Goal: Information Seeking & Learning: Learn about a topic

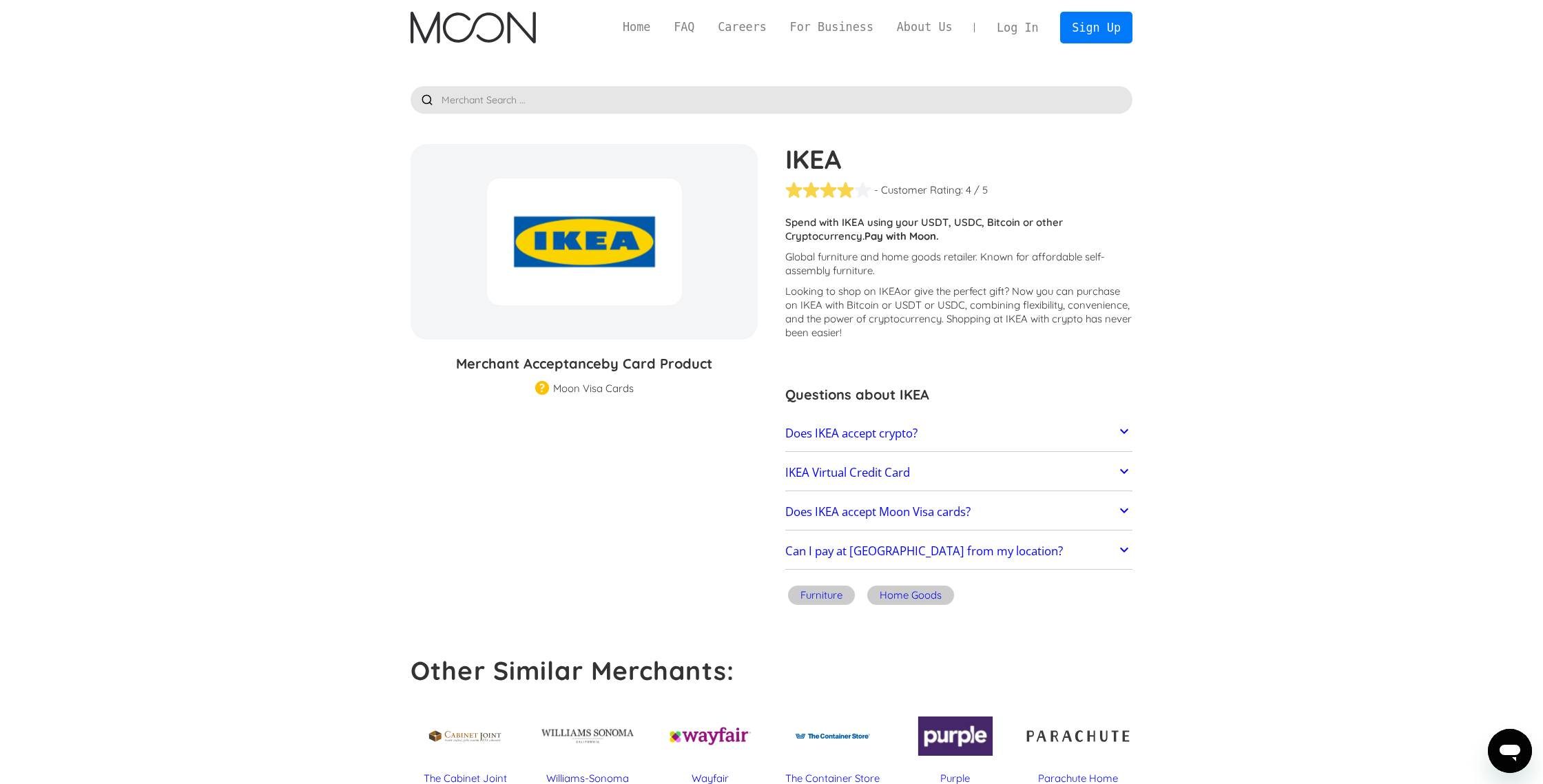
click at [539, 291] on div at bounding box center [585, 242] width 195 height 127
click at [836, 444] on link "Does IKEA accept crypto?" at bounding box center [958, 432] width 347 height 28
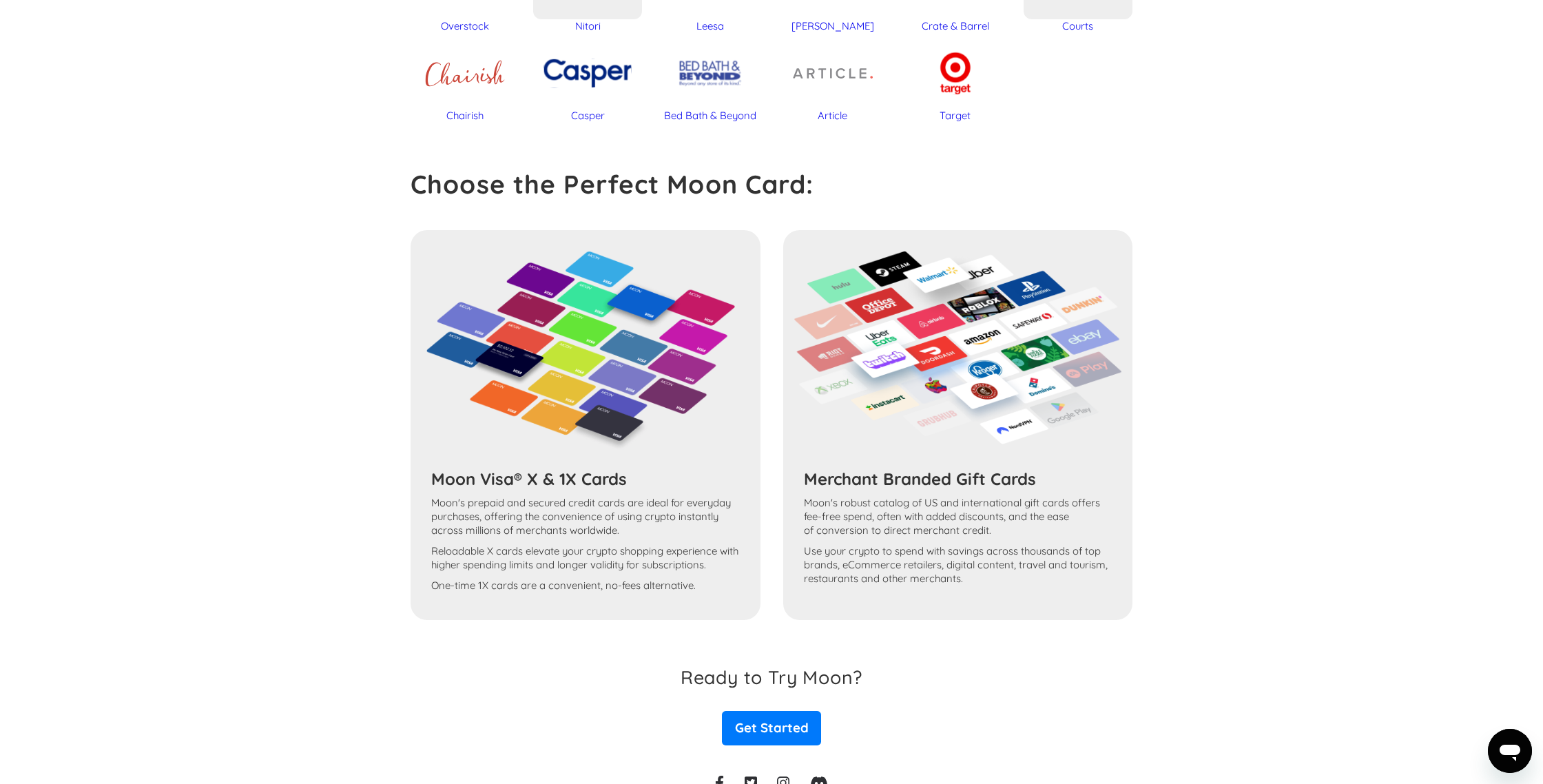
scroll to position [1028, 0]
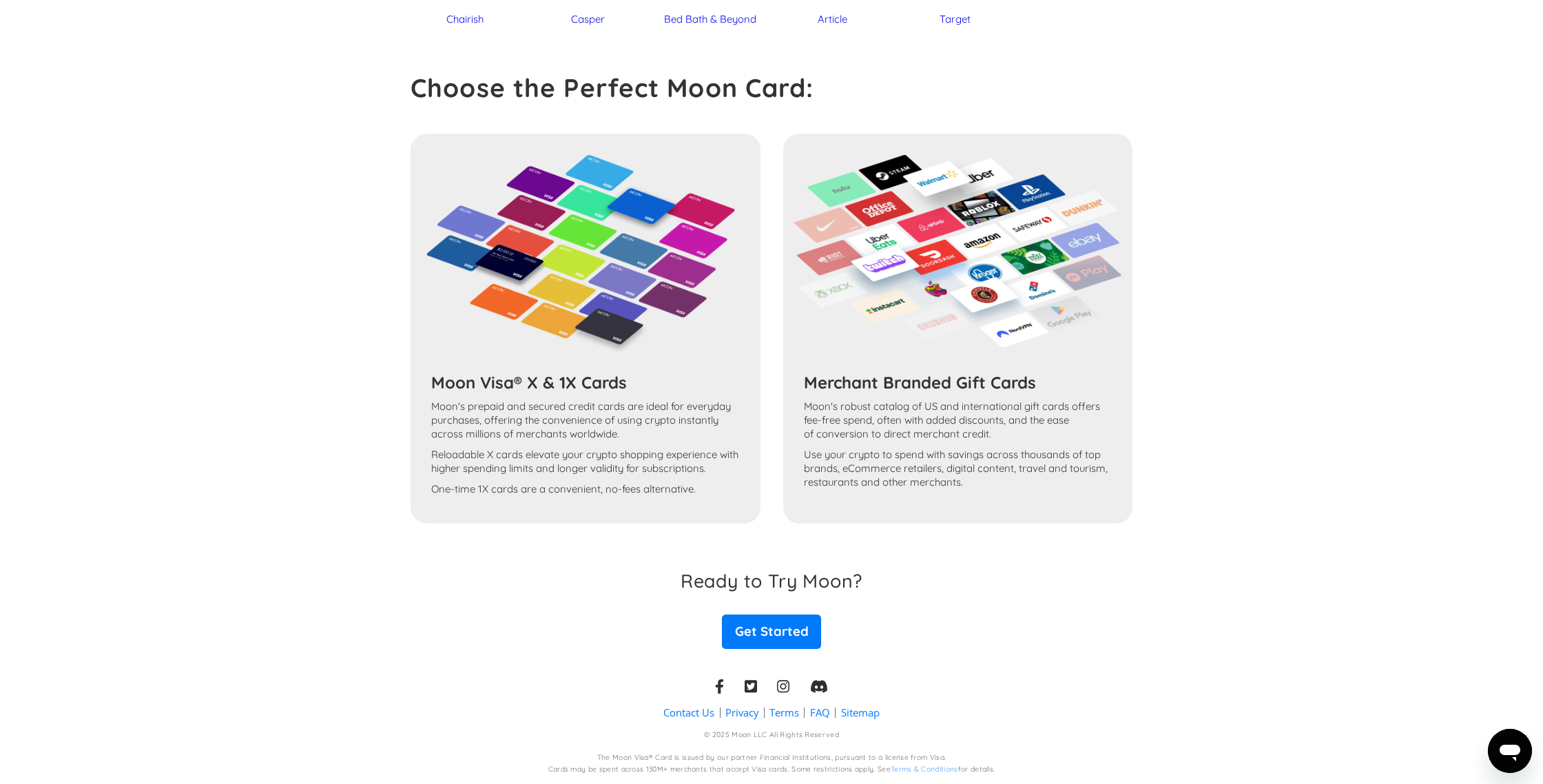
click at [839, 426] on p "Moon's robust catalog of US and international gift cards offers fee-free spend,…" at bounding box center [957, 420] width 308 height 41
click at [846, 380] on h3 "Merchant Branded Gift Cards" at bounding box center [957, 382] width 308 height 21
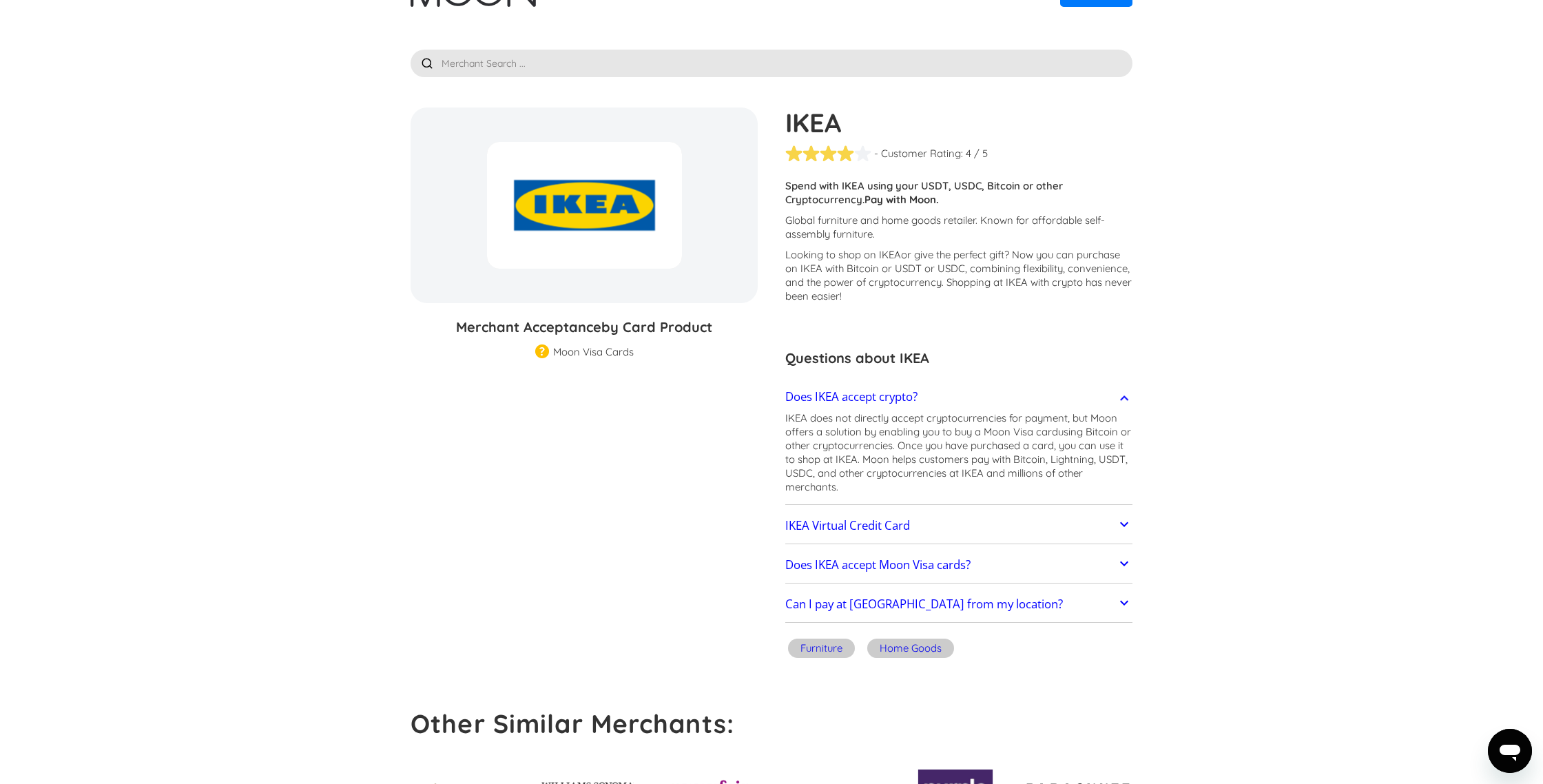
scroll to position [0, 0]
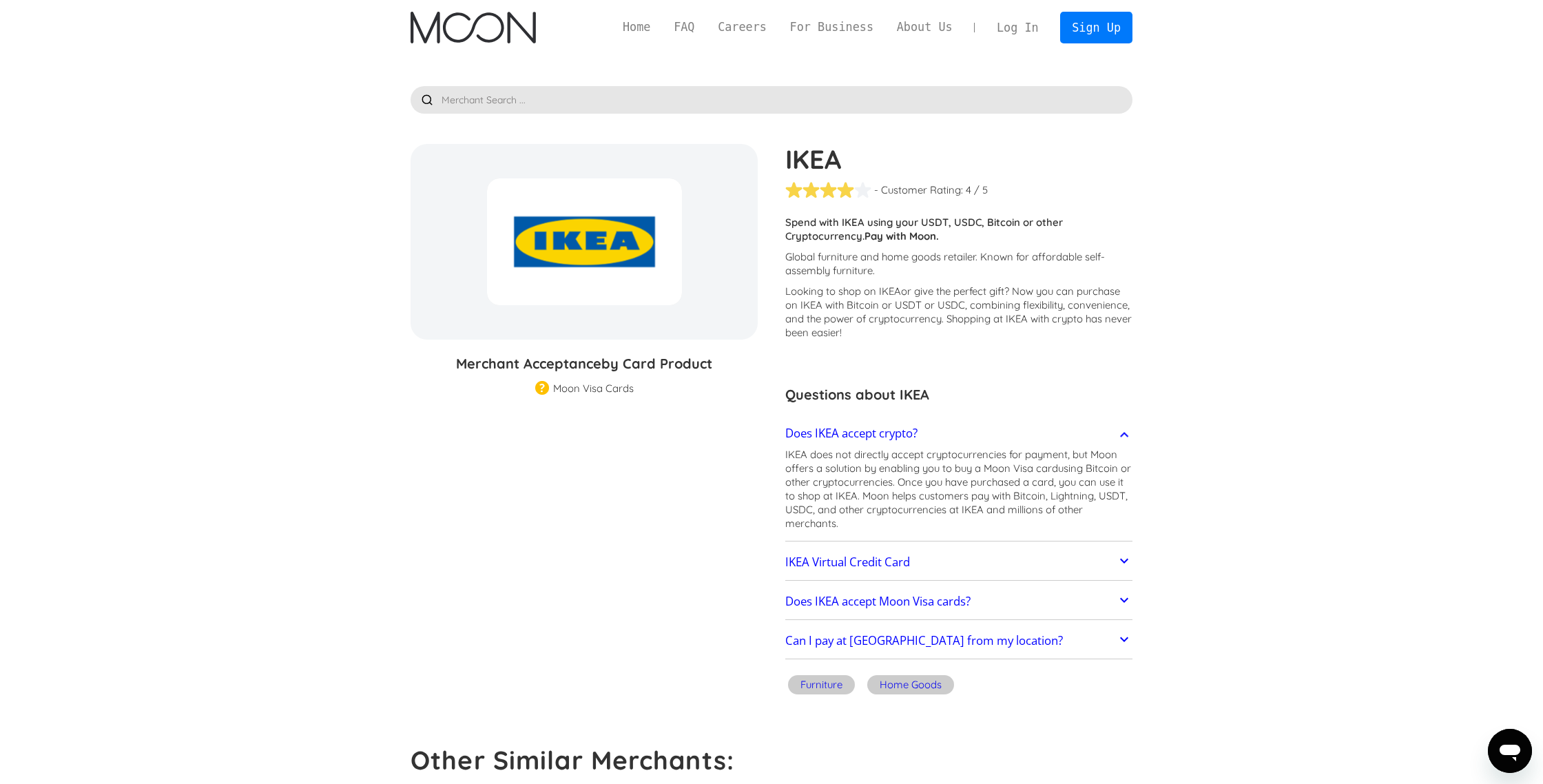
click at [482, 28] on img "home" at bounding box center [473, 28] width 125 height 31
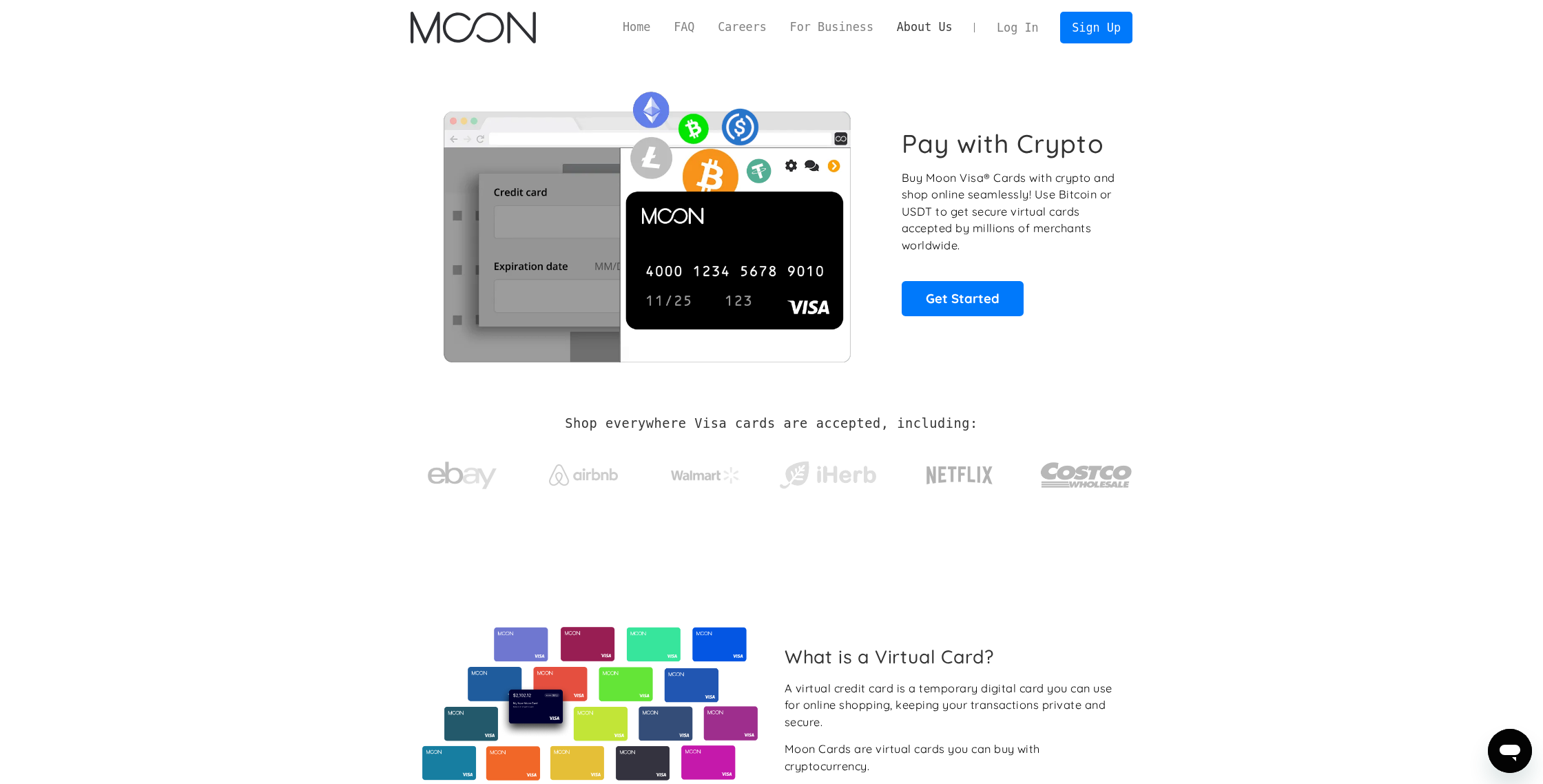
click at [897, 31] on link "About Us" at bounding box center [925, 28] width 80 height 18
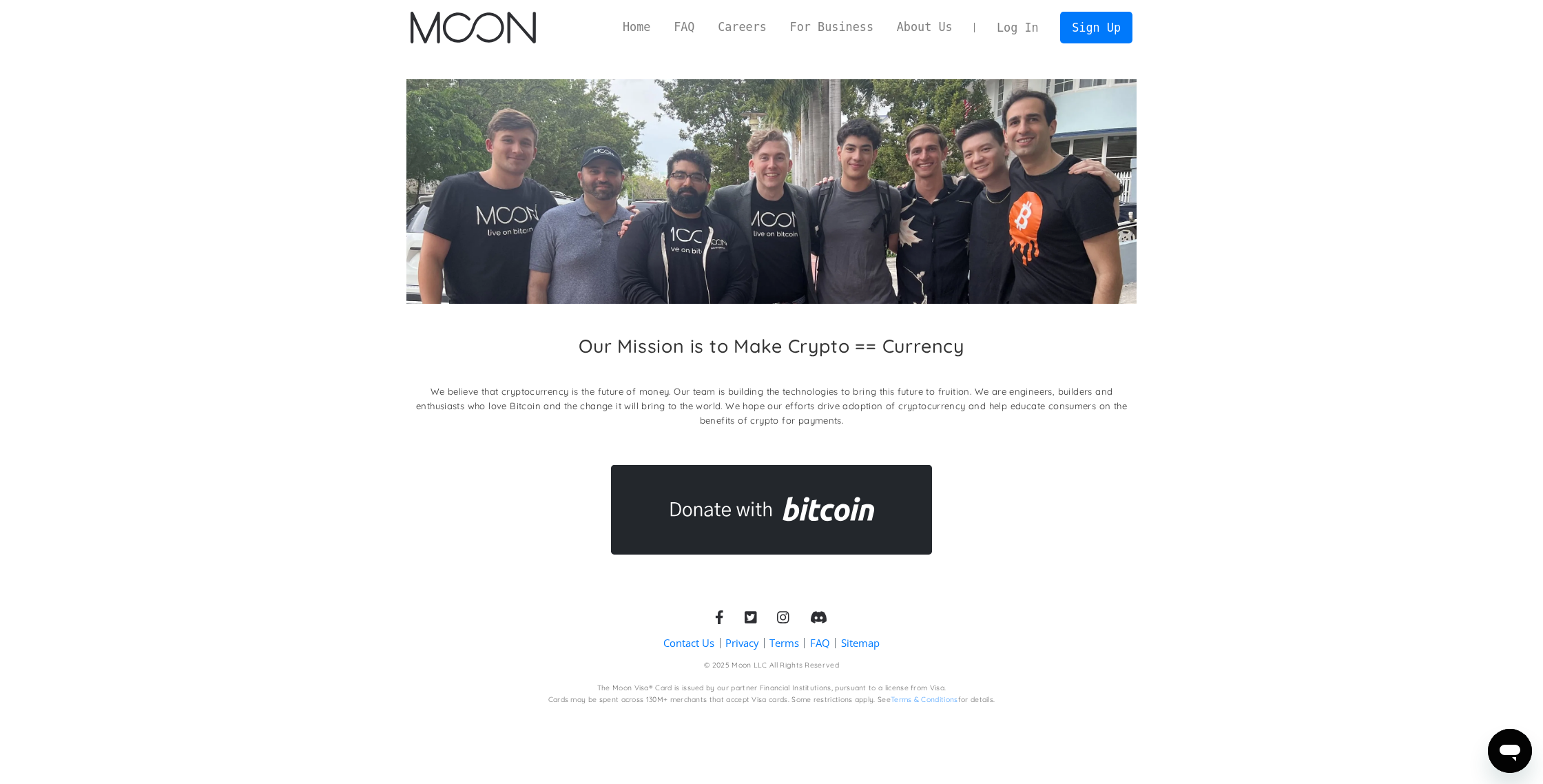
click at [920, 29] on link "About Us" at bounding box center [925, 28] width 80 height 18
click at [835, 24] on link "For Business" at bounding box center [831, 28] width 107 height 18
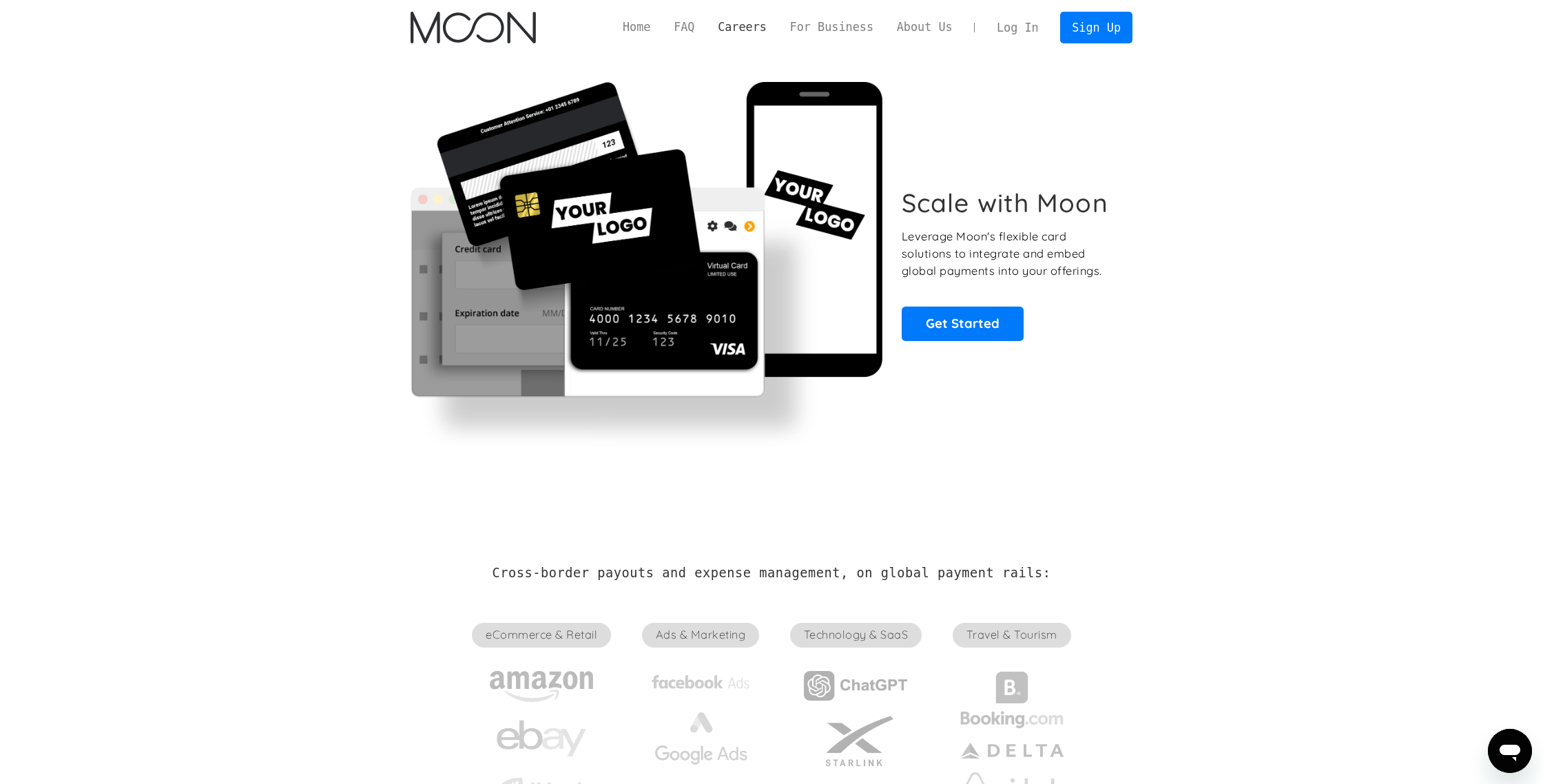
click at [761, 24] on link "Careers" at bounding box center [741, 28] width 72 height 18
